Goal: Task Accomplishment & Management: Complete application form

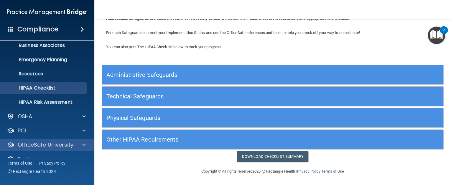
scroll to position [60, 0]
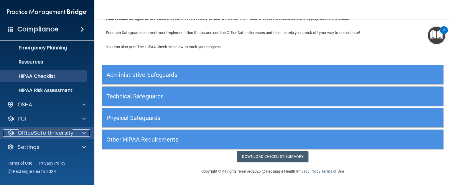
click at [37, 132] on p "OfficeSafe University" at bounding box center [46, 132] width 56 height 7
click at [84, 132] on span at bounding box center [84, 132] width 4 height 7
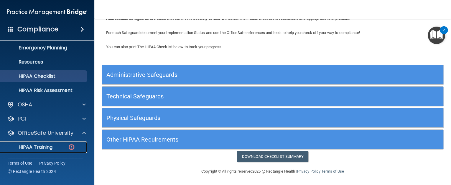
click at [37, 147] on p "HIPAA Training" at bounding box center [28, 147] width 49 height 6
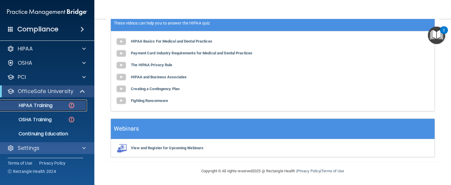
scroll to position [4, 0]
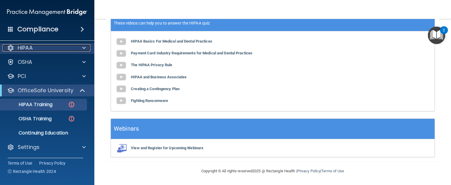
click at [81, 49] on div at bounding box center [83, 47] width 15 height 7
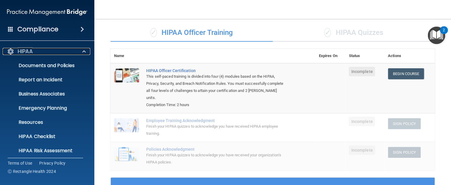
scroll to position [0, 0]
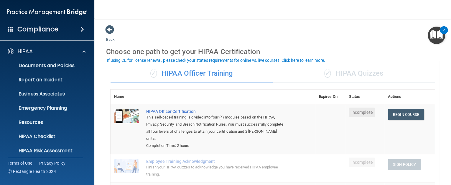
click at [436, 34] on img "Open Resource Center, 2 new notifications" at bounding box center [436, 35] width 17 height 17
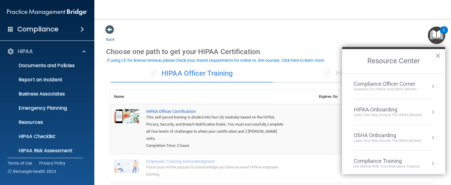
click at [372, 111] on div "HIPAA Onboarding" at bounding box center [388, 109] width 68 height 6
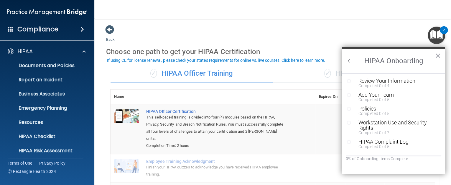
click at [437, 32] on img "Open Resource Center, 2 new notifications" at bounding box center [436, 35] width 17 height 17
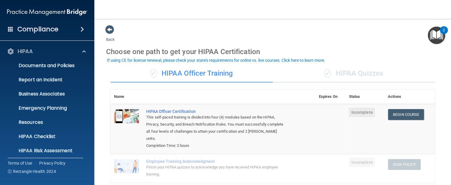
click at [45, 30] on h4 "Compliance" at bounding box center [37, 29] width 41 height 8
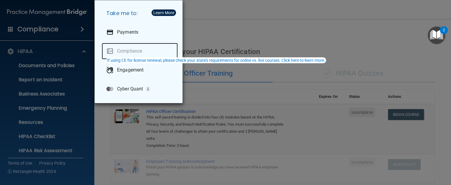
click at [119, 51] on link "Compliance" at bounding box center [140, 51] width 76 height 17
click at [212, 43] on div "Take me to: Payments Compliance Engagement Cyber Quant" at bounding box center [225, 92] width 451 height 185
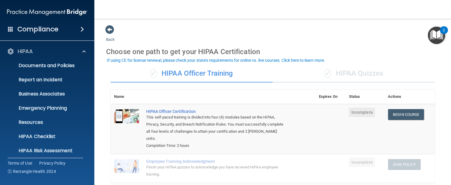
click at [8, 28] on span at bounding box center [10, 28] width 5 height 5
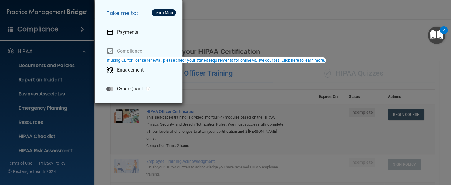
click at [8, 28] on div "Take me to: Payments Compliance Engagement Cyber Quant" at bounding box center [225, 92] width 451 height 185
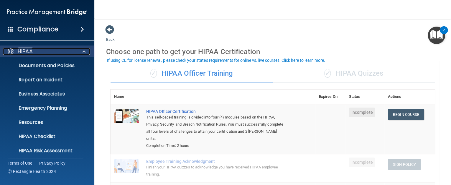
click at [10, 52] on div at bounding box center [10, 51] width 7 height 7
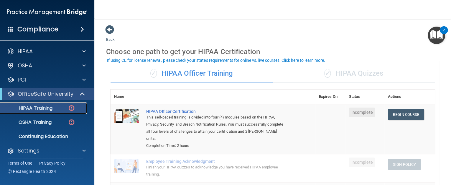
click at [73, 107] on img at bounding box center [71, 107] width 7 height 7
click at [40, 108] on p "HIPAA Training" at bounding box center [28, 108] width 49 height 6
click at [32, 12] on img at bounding box center [47, 12] width 80 height 12
click at [112, 32] on span at bounding box center [109, 29] width 9 height 9
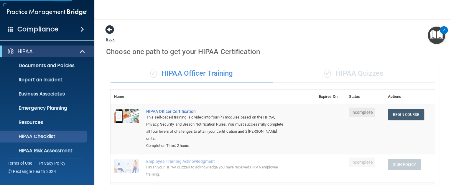
click at [112, 32] on span at bounding box center [109, 29] width 9 height 9
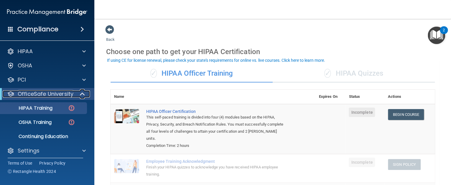
click at [54, 94] on p "OfficeSafe University" at bounding box center [46, 93] width 56 height 7
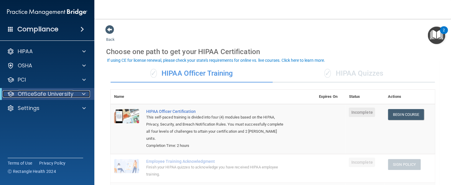
click at [54, 94] on p "OfficeSafe University" at bounding box center [46, 93] width 56 height 7
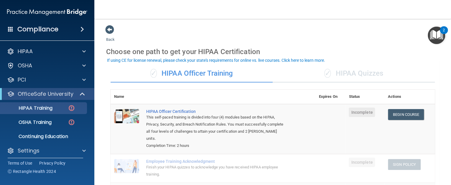
click at [38, 30] on h4 "Compliance" at bounding box center [37, 29] width 41 height 8
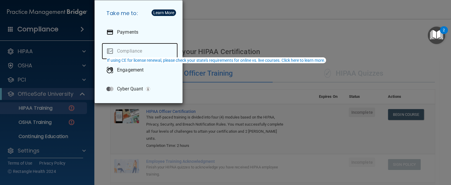
click at [127, 51] on link "Compliance" at bounding box center [140, 51] width 76 height 17
click at [120, 51] on link "Compliance" at bounding box center [140, 51] width 76 height 17
click at [219, 34] on div "Take me to: Payments Compliance Engagement Cyber Quant" at bounding box center [225, 92] width 451 height 185
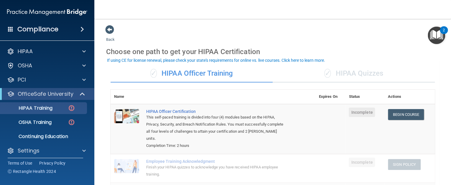
click at [435, 32] on img "Open Resource Center, 2 new notifications" at bounding box center [436, 35] width 17 height 17
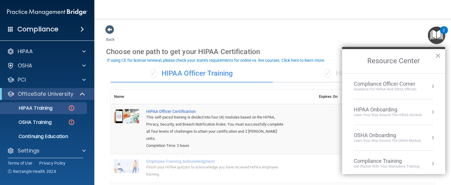
click at [375, 110] on div "HIPAA Onboarding" at bounding box center [388, 109] width 68 height 6
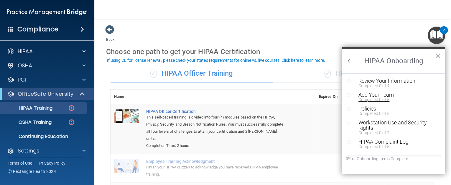
click at [371, 95] on div "Add Your Team" at bounding box center [397, 94] width 76 height 5
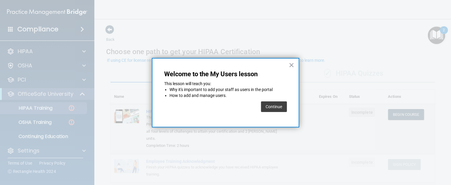
click at [273, 107] on button "Continue" at bounding box center [274, 106] width 26 height 11
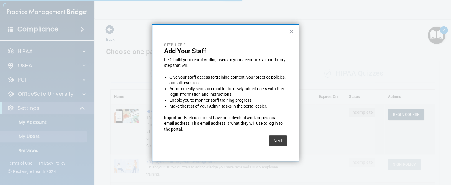
select select "20"
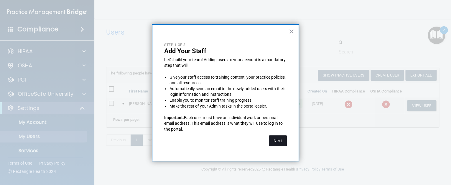
click at [277, 140] on button "Next" at bounding box center [278, 140] width 18 height 11
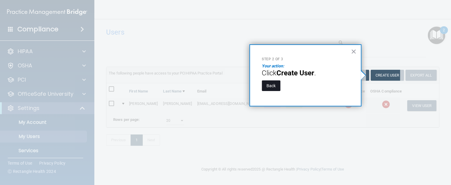
click at [271, 86] on button "Back" at bounding box center [271, 85] width 19 height 11
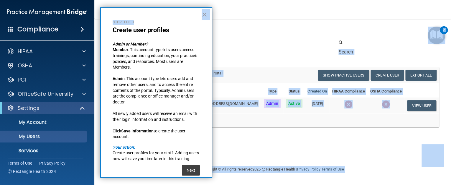
drag, startPoint x: 171, startPoint y: 22, endPoint x: 273, endPoint y: 29, distance: 102.2
click at [273, 29] on body "Compliance HIPAA Documents and Policies Report an Incident Business Associates …" at bounding box center [225, 92] width 451 height 185
click at [273, 31] on h4 "Users" at bounding box center [201, 32] width 191 height 8
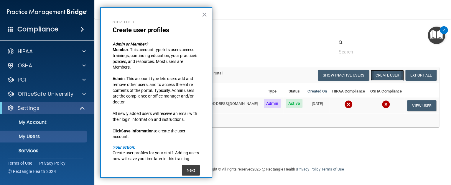
click at [378, 75] on button "Create User" at bounding box center [387, 75] width 33 height 11
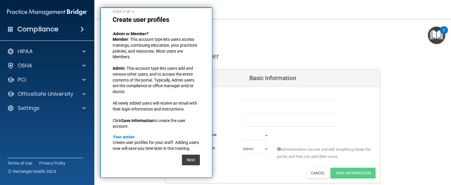
scroll to position [16, 0]
click at [189, 159] on button "Next" at bounding box center [191, 159] width 18 height 11
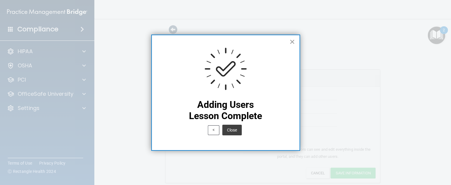
click at [293, 39] on button "×" at bounding box center [293, 41] width 6 height 9
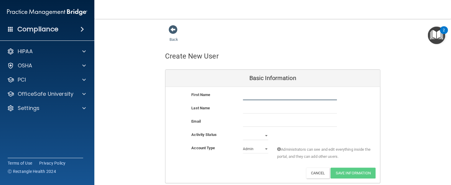
click at [252, 93] on input "text" at bounding box center [290, 95] width 94 height 9
type input "[PERSON_NAME]"
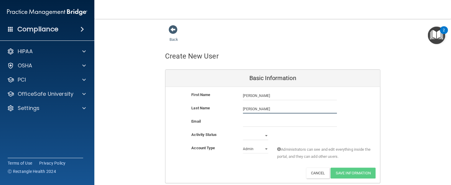
type input "[PERSON_NAME]"
click at [263, 136] on select "Active Inactive" at bounding box center [255, 135] width 25 height 9
select select "active"
click at [243, 131] on select "Active Inactive" at bounding box center [255, 135] width 25 height 9
click at [252, 149] on select "Admin Member" at bounding box center [255, 148] width 25 height 9
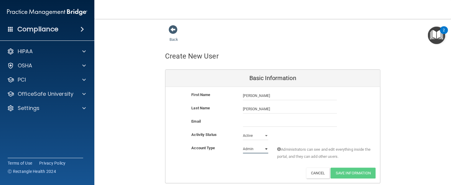
select select "practice_member"
click at [243, 144] on select "Admin Member" at bounding box center [255, 148] width 25 height 9
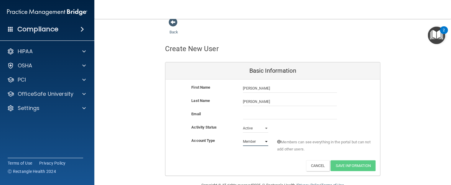
scroll to position [0, 0]
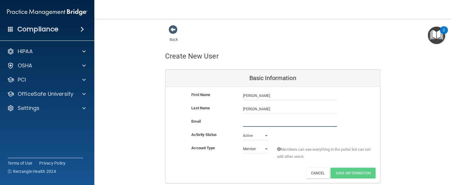
click at [273, 120] on input "email" at bounding box center [290, 122] width 94 height 9
type input "[EMAIL_ADDRESS][DOMAIN_NAME]"
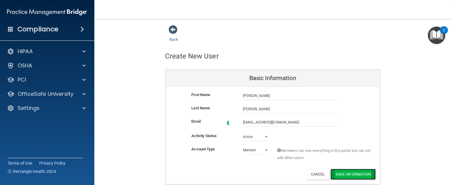
click at [340, 171] on button "Save Information" at bounding box center [353, 173] width 45 height 11
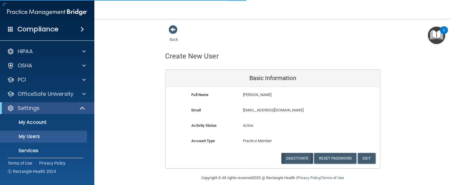
select select "20"
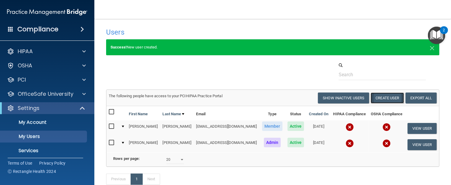
click at [378, 98] on button "Create User" at bounding box center [387, 97] width 33 height 11
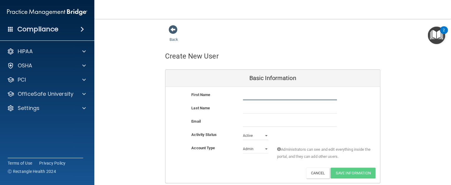
click at [256, 95] on input "text" at bounding box center [290, 95] width 94 height 9
type input "[PERSON_NAME]"
type input "Schaeding"
click at [258, 121] on input "email" at bounding box center [290, 122] width 94 height 9
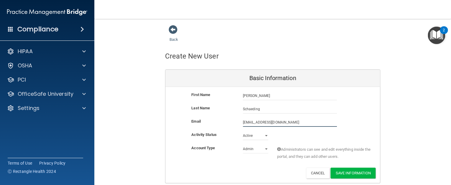
type input "[EMAIL_ADDRESS][DOMAIN_NAME]"
click at [264, 149] on select "Admin Member" at bounding box center [255, 148] width 25 height 9
select select "practice_member"
click at [243, 144] on select "Admin Member" at bounding box center [255, 148] width 25 height 9
click at [355, 175] on button "Save Information" at bounding box center [353, 172] width 45 height 11
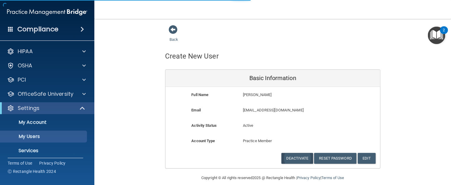
select select "20"
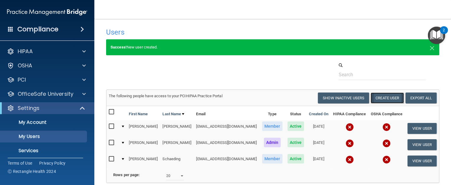
click at [376, 98] on button "Create User" at bounding box center [387, 97] width 33 height 11
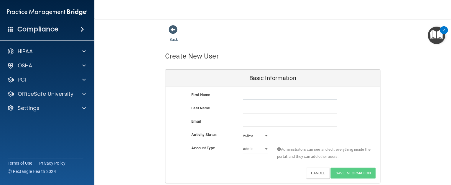
click at [245, 95] on input "text" at bounding box center [290, 95] width 94 height 9
type input "Adaline"
type input "[PERSON_NAME]"
click at [254, 118] on input "email" at bounding box center [290, 122] width 94 height 9
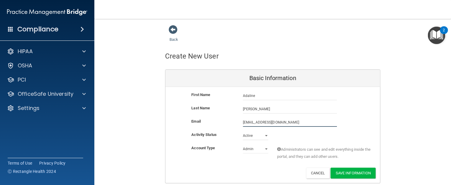
type input "[EMAIL_ADDRESS][DOMAIN_NAME]"
click at [250, 150] on select "Admin Member" at bounding box center [255, 148] width 25 height 9
select select "practice_member"
click at [243, 144] on select "Admin Member" at bounding box center [255, 148] width 25 height 9
click at [366, 175] on button "Save Information" at bounding box center [353, 172] width 45 height 11
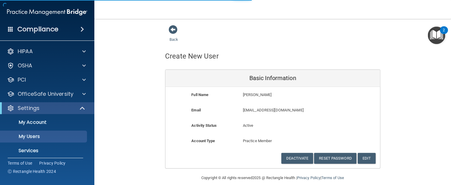
select select "20"
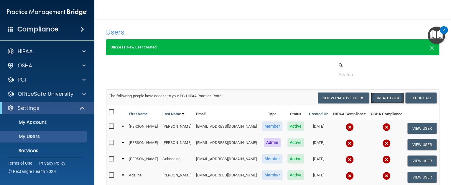
click at [385, 98] on button "Create User" at bounding box center [387, 97] width 33 height 11
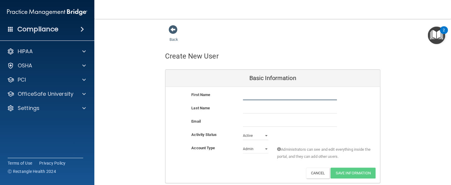
click at [254, 97] on input "text" at bounding box center [290, 95] width 94 height 9
type input "[PERSON_NAME]"
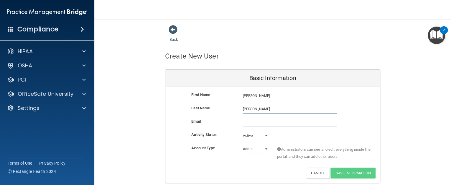
click at [254, 108] on input "[PERSON_NAME]" at bounding box center [290, 108] width 94 height 9
type input "[PERSON_NAME]"
click at [246, 120] on input "email" at bounding box center [290, 122] width 94 height 9
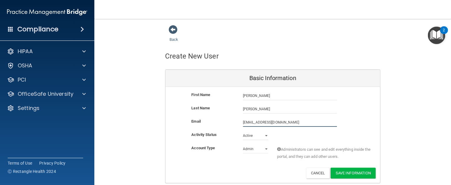
type input "[EMAIL_ADDRESS][DOMAIN_NAME]"
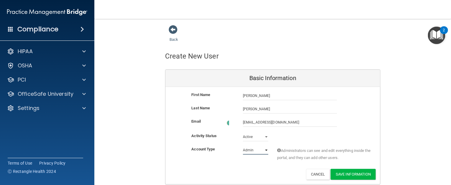
click at [251, 150] on select "Admin Member" at bounding box center [255, 149] width 25 height 9
select select "practice_member"
click at [243, 144] on select "Admin Member" at bounding box center [255, 148] width 25 height 9
click at [350, 173] on button "Save Information" at bounding box center [353, 172] width 45 height 11
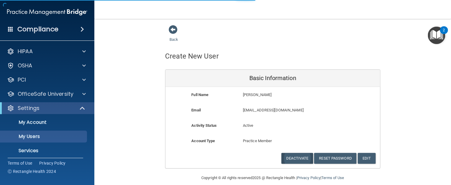
select select "20"
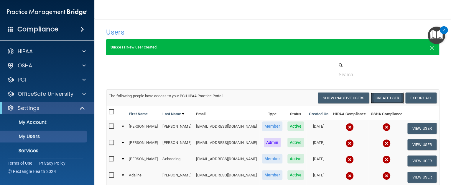
click at [378, 99] on button "Create User" at bounding box center [387, 97] width 33 height 11
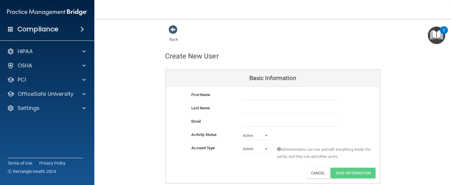
click at [234, 94] on div "First Name" at bounding box center [213, 94] width 52 height 7
click at [219, 95] on div "First Name" at bounding box center [213, 94] width 52 height 7
click at [253, 100] on div "First Name" at bounding box center [272, 97] width 215 height 13
click at [257, 97] on input "text" at bounding box center [290, 95] width 94 height 9
type input "[PERSON_NAME]"
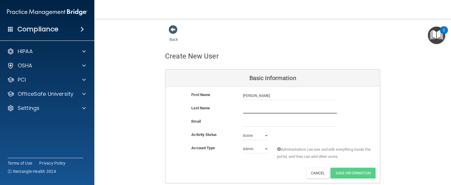
click at [243, 110] on input "text" at bounding box center [290, 108] width 94 height 9
type input "[PERSON_NAME]"
click at [245, 122] on input "email" at bounding box center [290, 122] width 94 height 9
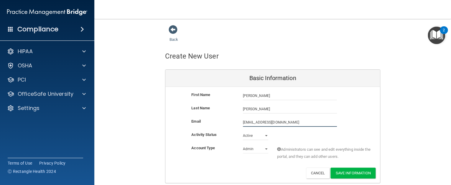
type input "[EMAIL_ADDRESS][DOMAIN_NAME]"
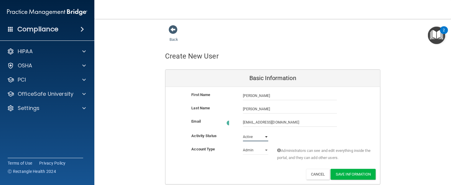
click at [253, 136] on select "Active Inactive" at bounding box center [255, 136] width 25 height 9
select select "inactive"
click at [243, 131] on select "Active Inactive" at bounding box center [255, 135] width 25 height 9
click at [353, 173] on button "Save Information" at bounding box center [353, 172] width 45 height 11
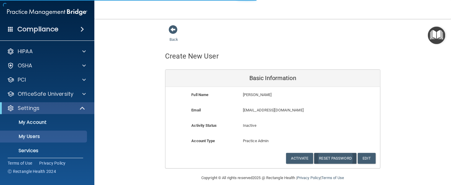
select select "20"
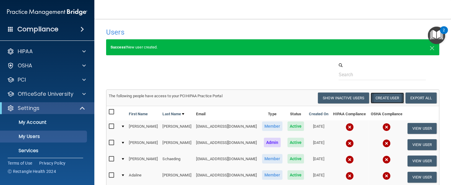
click at [374, 97] on button "Create User" at bounding box center [387, 97] width 33 height 11
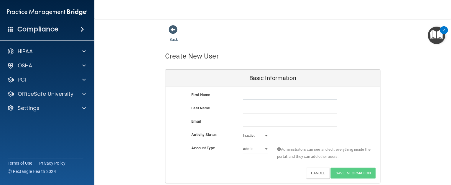
click at [249, 96] on input "text" at bounding box center [290, 95] width 94 height 9
type input "[PERSON_NAME]"
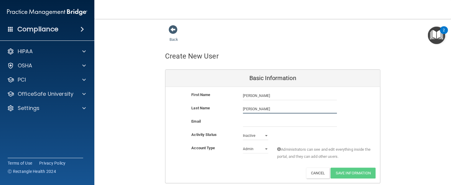
type input "[PERSON_NAME]"
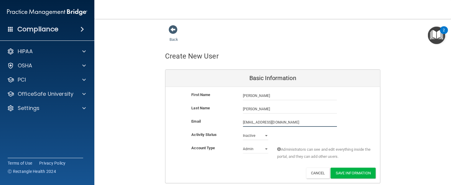
type input "[EMAIL_ADDRESS][DOMAIN_NAME]"
click at [245, 135] on select "Active Inactive" at bounding box center [255, 135] width 25 height 9
select select "active"
click at [243, 131] on select "Active Inactive" at bounding box center [255, 135] width 25 height 9
click at [248, 149] on select "Admin Member" at bounding box center [255, 148] width 25 height 9
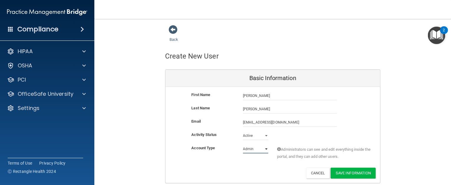
select select "practice_member"
click at [243, 144] on select "Admin Member" at bounding box center [255, 148] width 25 height 9
click at [355, 173] on button "Save Information" at bounding box center [353, 172] width 45 height 11
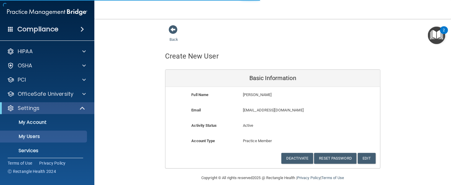
select select "20"
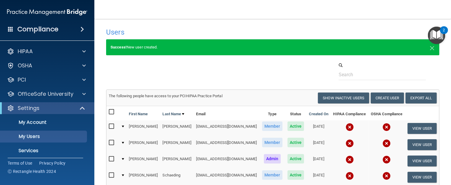
click at [433, 35] on img "Open Resource Center, 2 new notifications" at bounding box center [436, 35] width 17 height 17
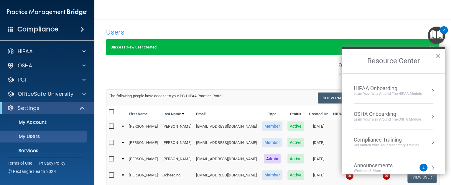
scroll to position [13, 0]
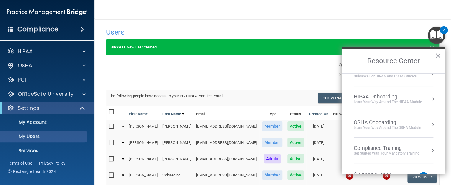
click at [370, 96] on div "HIPAA Onboarding" at bounding box center [388, 96] width 68 height 6
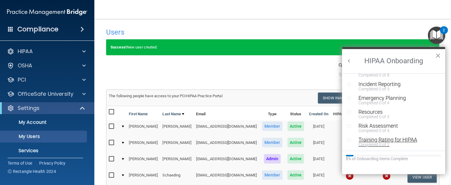
scroll to position [0, 0]
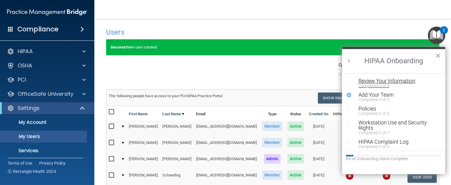
click at [398, 81] on div "Review Your Information" at bounding box center [397, 80] width 76 height 5
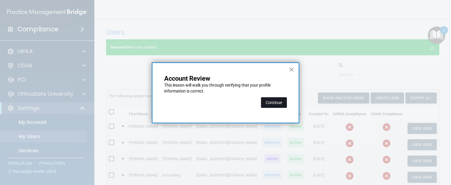
click at [270, 103] on button "Continue" at bounding box center [274, 102] width 26 height 11
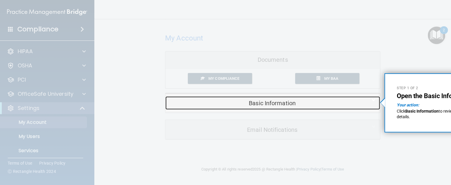
click at [274, 103] on h5 "Basic Information" at bounding box center [264, 103] width 188 height 6
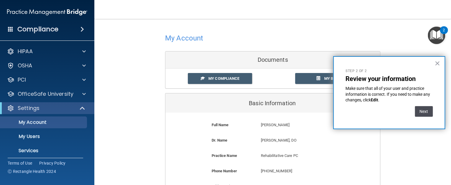
click at [426, 111] on button "Next" at bounding box center [424, 111] width 18 height 11
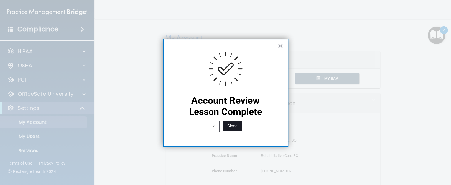
click at [234, 125] on button "Close" at bounding box center [232, 125] width 19 height 11
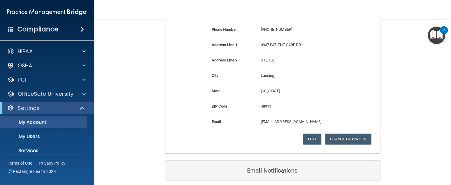
scroll to position [166, 0]
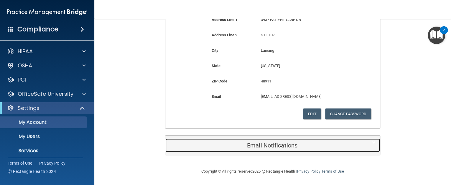
click at [271, 145] on h5 "Email Notifications" at bounding box center [264, 145] width 188 height 6
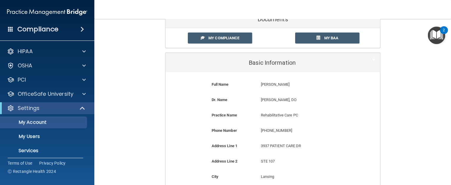
scroll to position [0, 0]
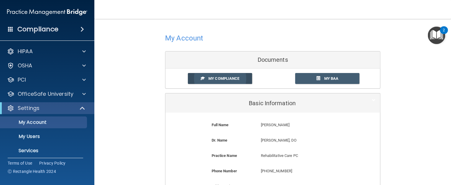
click at [216, 78] on span "My Compliance" at bounding box center [224, 78] width 31 height 4
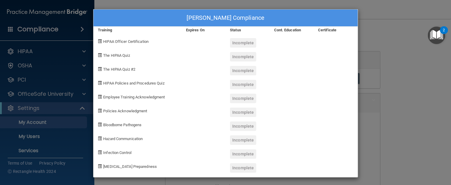
click at [108, 42] on span "HIPAA Officer Certification" at bounding box center [125, 41] width 45 height 4
click at [98, 41] on span at bounding box center [100, 41] width 4 height 4
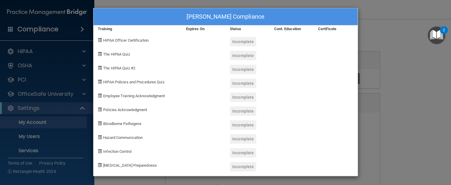
click at [239, 42] on div "Incomplete" at bounding box center [243, 41] width 26 height 9
click at [190, 28] on div "Expires On" at bounding box center [204, 28] width 44 height 7
click at [382, 57] on div "[PERSON_NAME] Compliance Training Expires On Status Cont. Education Certificate…" at bounding box center [225, 92] width 451 height 185
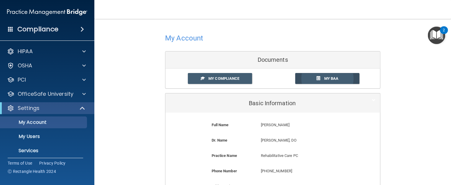
click at [324, 78] on span "My BAA" at bounding box center [331, 78] width 14 height 4
click at [23, 108] on p "Settings" at bounding box center [29, 107] width 22 height 7
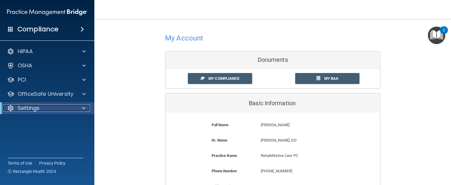
click at [26, 107] on p "Settings" at bounding box center [29, 107] width 22 height 7
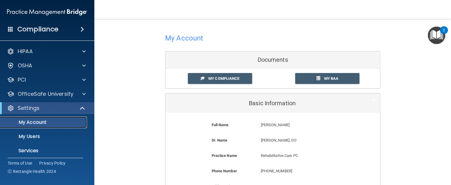
click at [26, 123] on p "My Account" at bounding box center [44, 122] width 81 height 6
click at [31, 137] on p "My Users" at bounding box center [44, 136] width 81 height 6
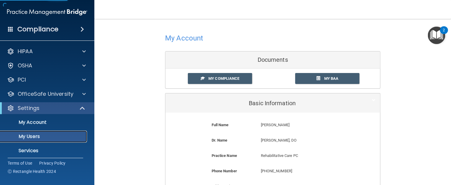
select select "20"
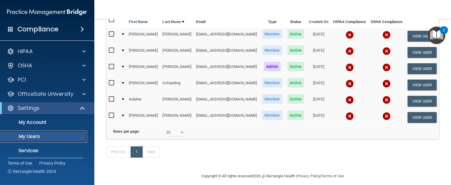
scroll to position [80, 0]
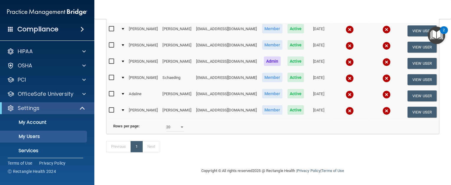
click at [310, 145] on div "Previous 1 Next" at bounding box center [273, 147] width 342 height 27
click at [258, 151] on div "Previous 1 Next" at bounding box center [273, 147] width 342 height 27
